Goal: Information Seeking & Learning: Learn about a topic

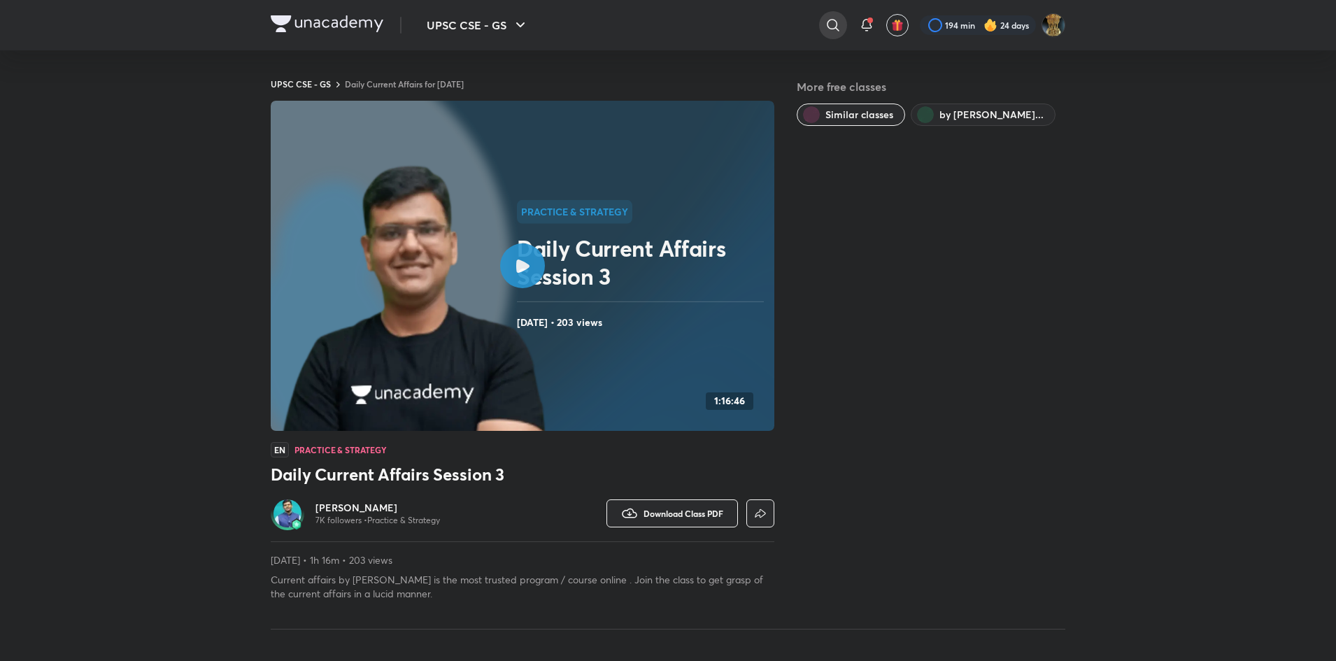
click at [841, 22] on div at bounding box center [833, 25] width 28 height 28
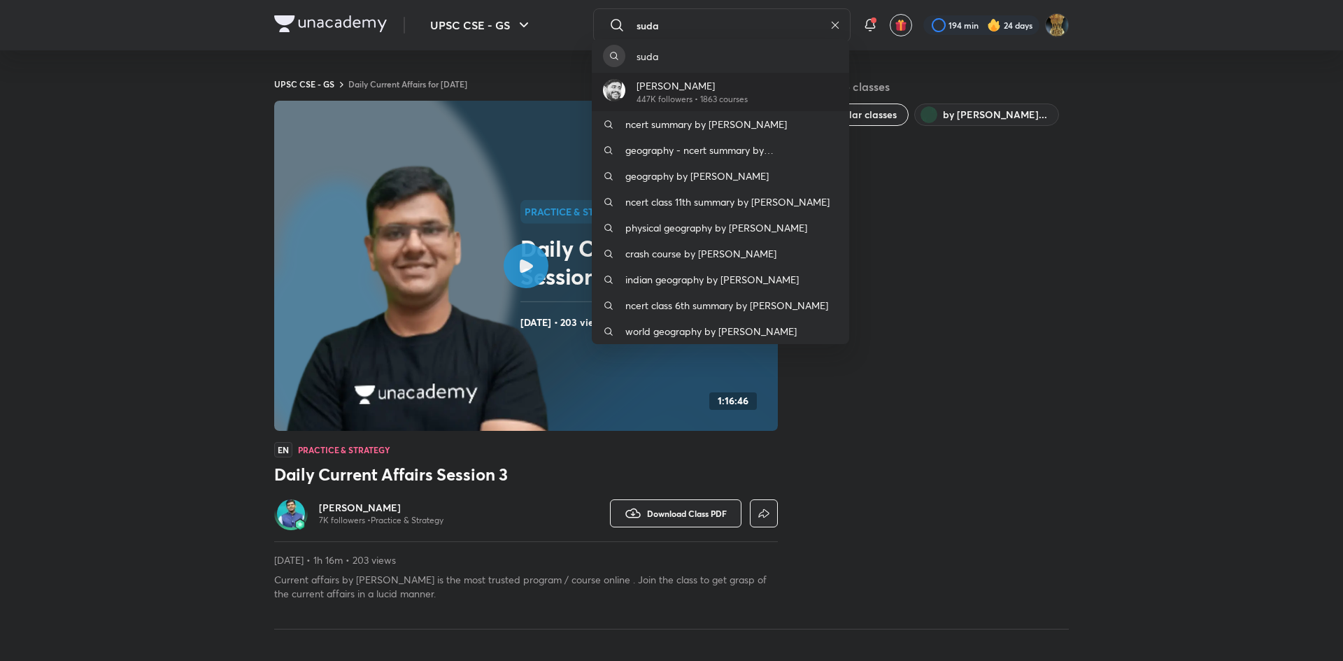
type input "suda"
click at [685, 97] on p "447K followers • 1863 courses" at bounding box center [691, 99] width 111 height 13
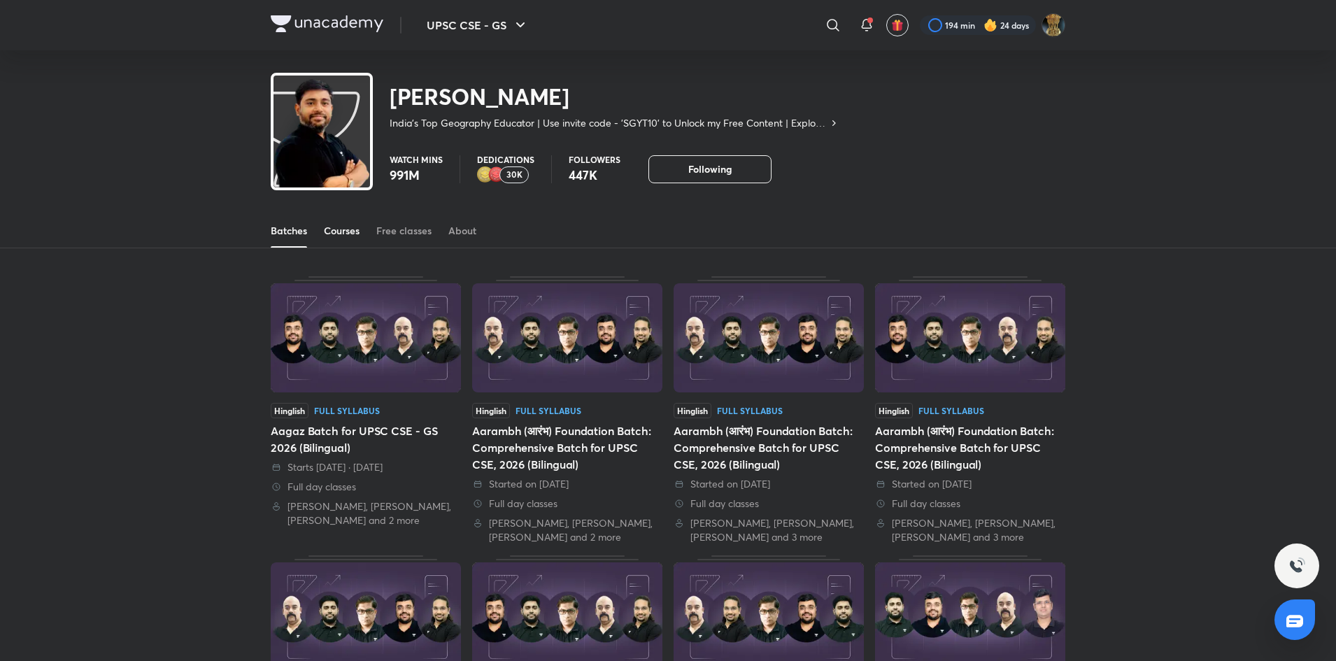
click at [331, 230] on div "Courses" at bounding box center [342, 231] width 36 height 14
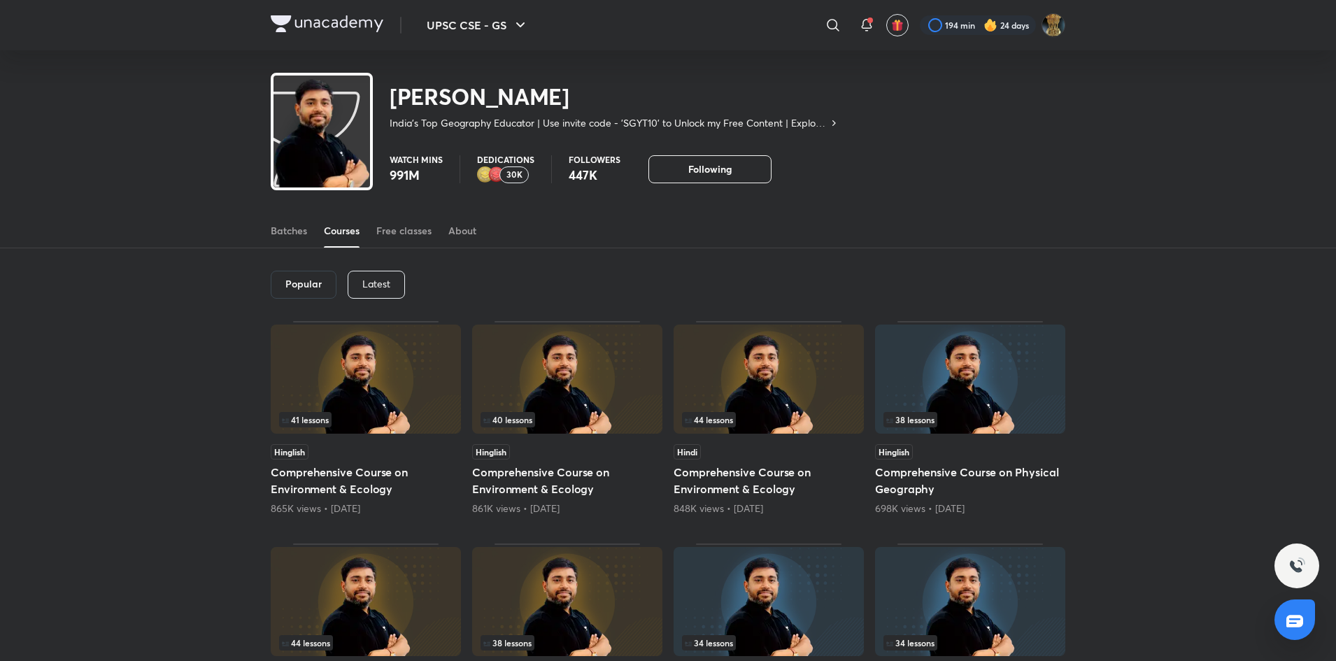
click at [371, 280] on p "Latest" at bounding box center [376, 283] width 28 height 11
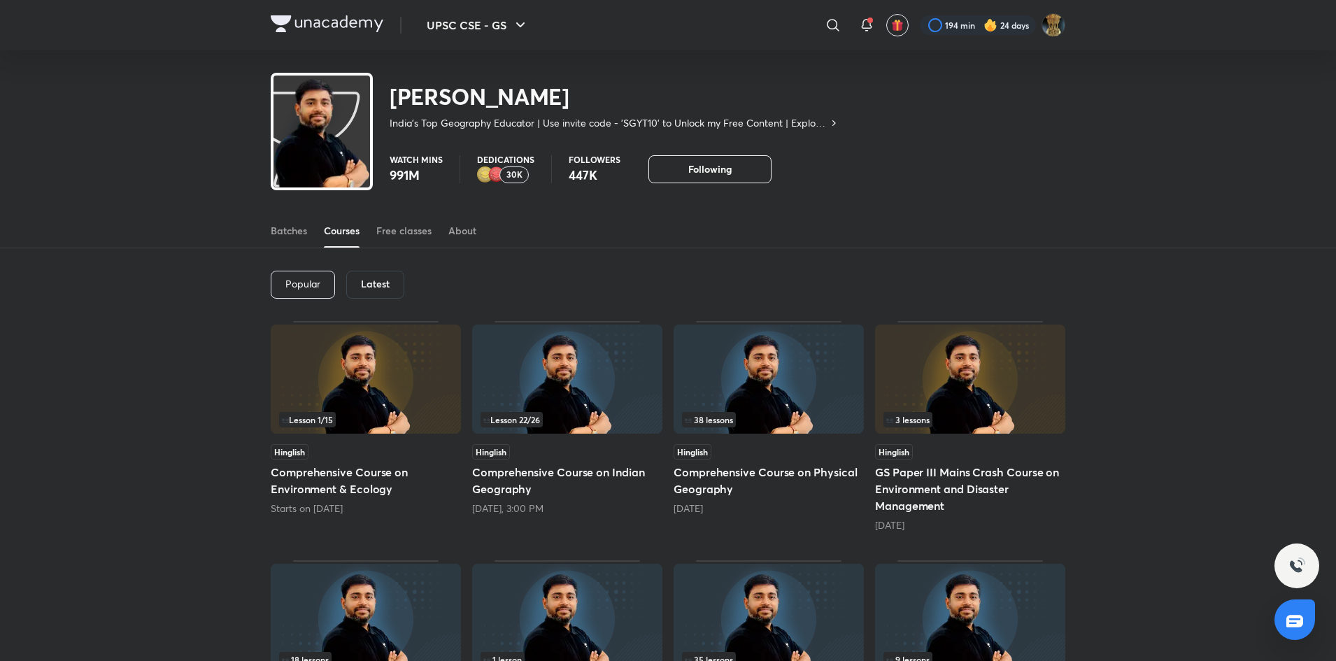
click at [765, 386] on img at bounding box center [768, 378] width 190 height 109
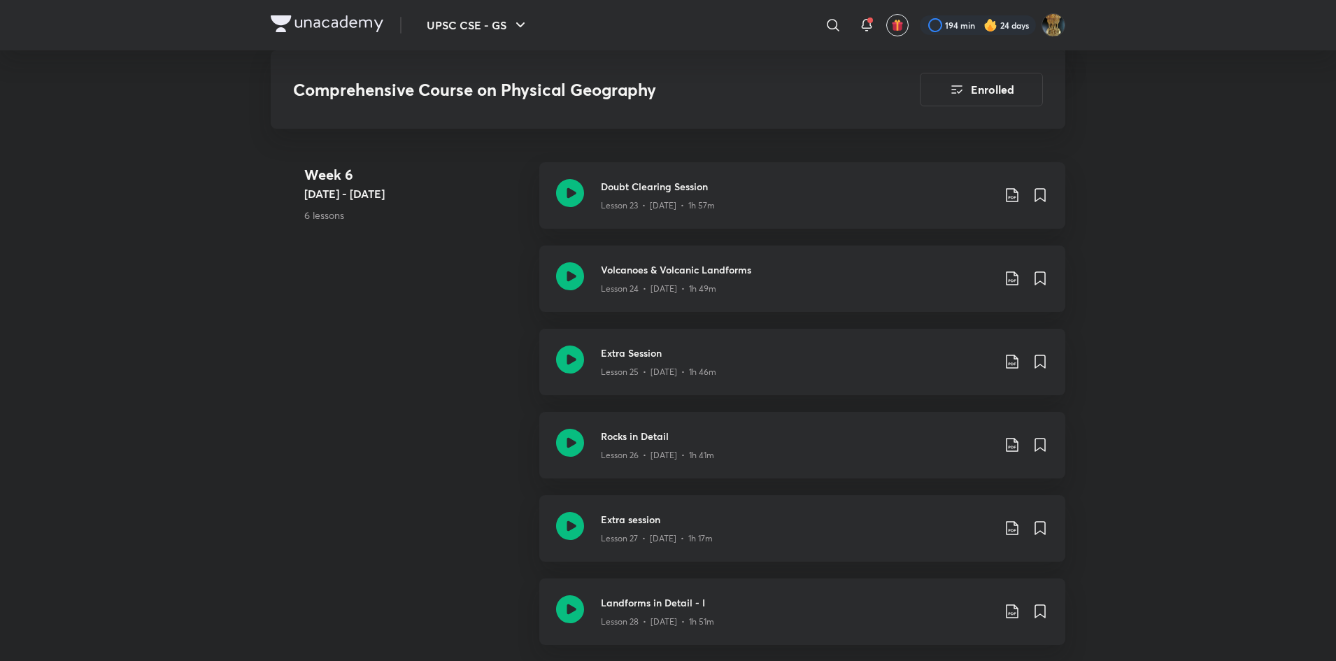
scroll to position [3038, 0]
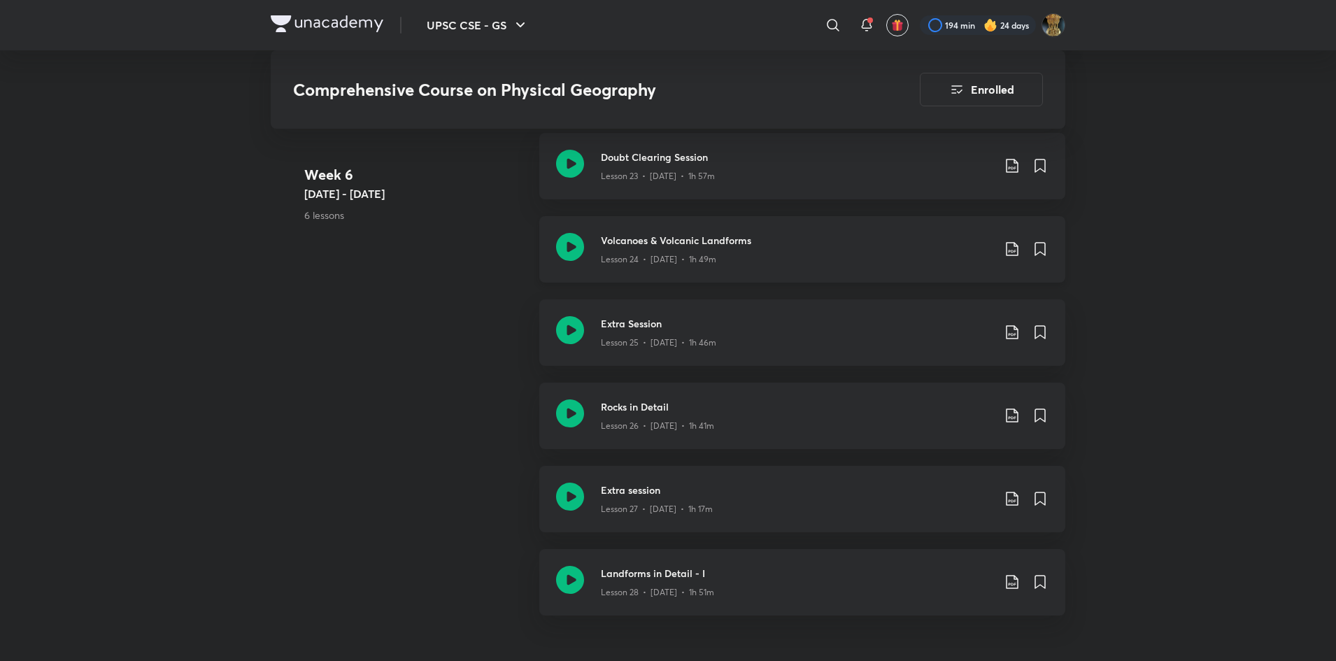
click at [764, 233] on h3 "Volcanoes & Volcanic Landforms" at bounding box center [797, 240] width 392 height 15
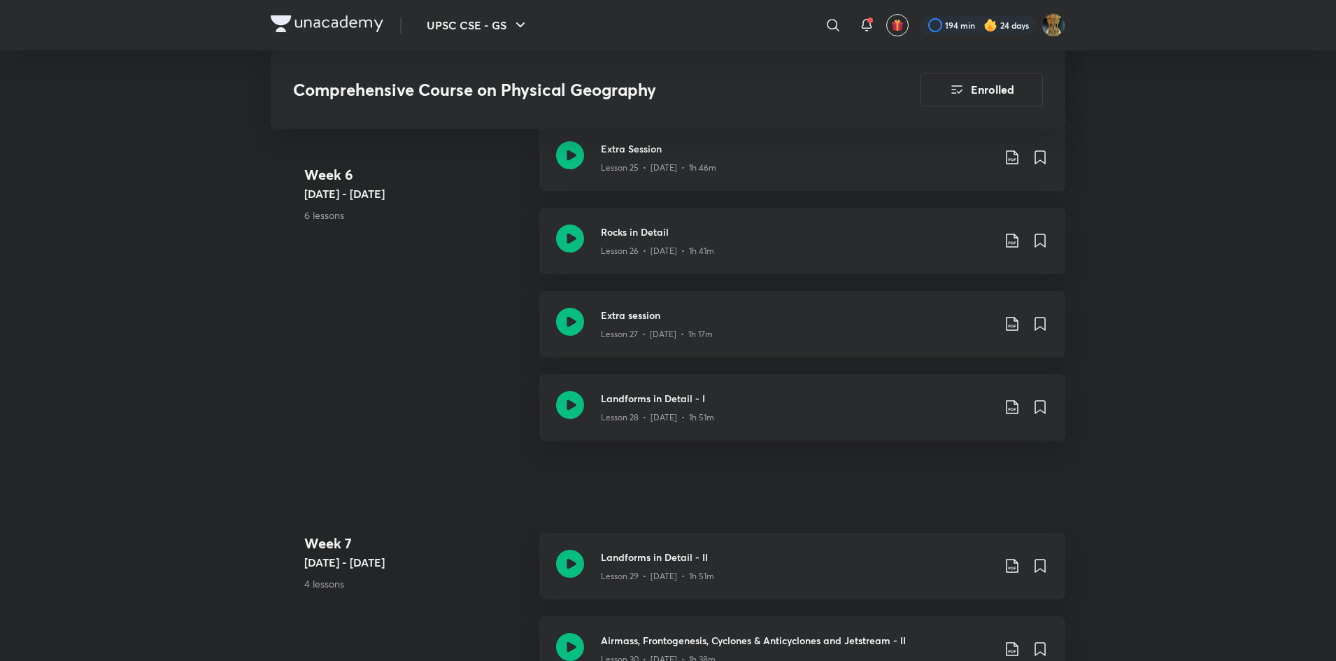
scroll to position [3230, 0]
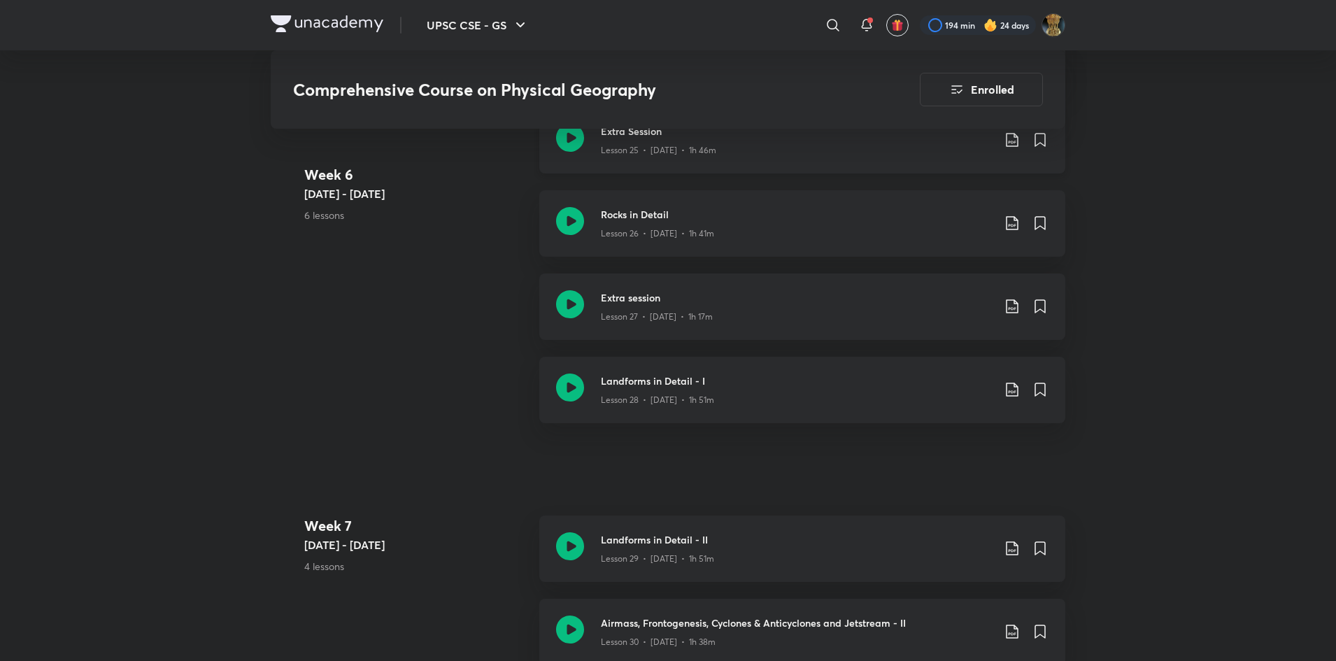
click at [734, 149] on div "Lesson 25 • [DATE] • 1h 46m" at bounding box center [797, 147] width 392 height 18
